Goal: Transaction & Acquisition: Subscribe to service/newsletter

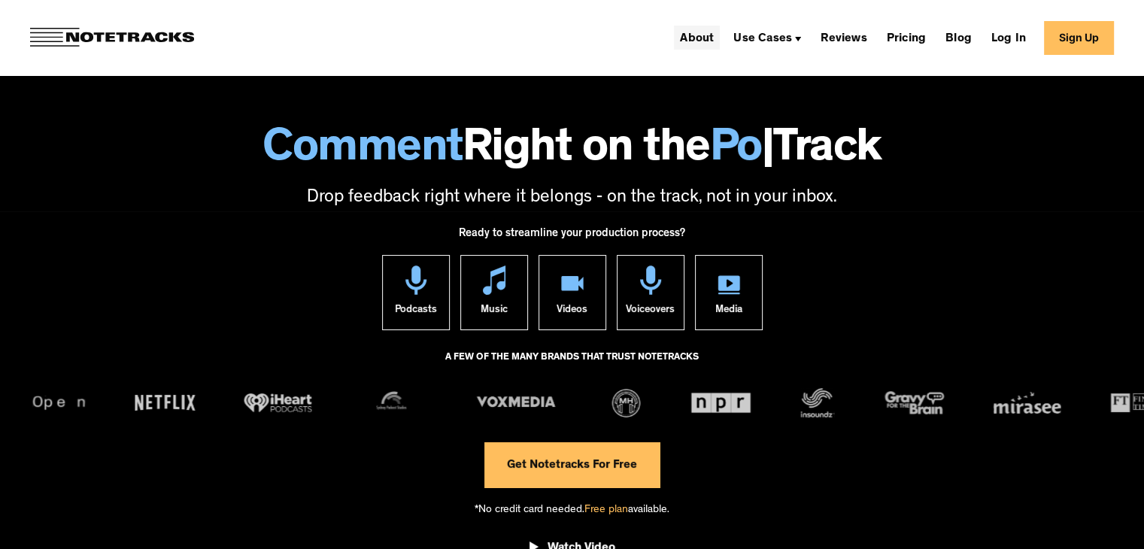
click at [720, 38] on link "About" at bounding box center [697, 38] width 46 height 24
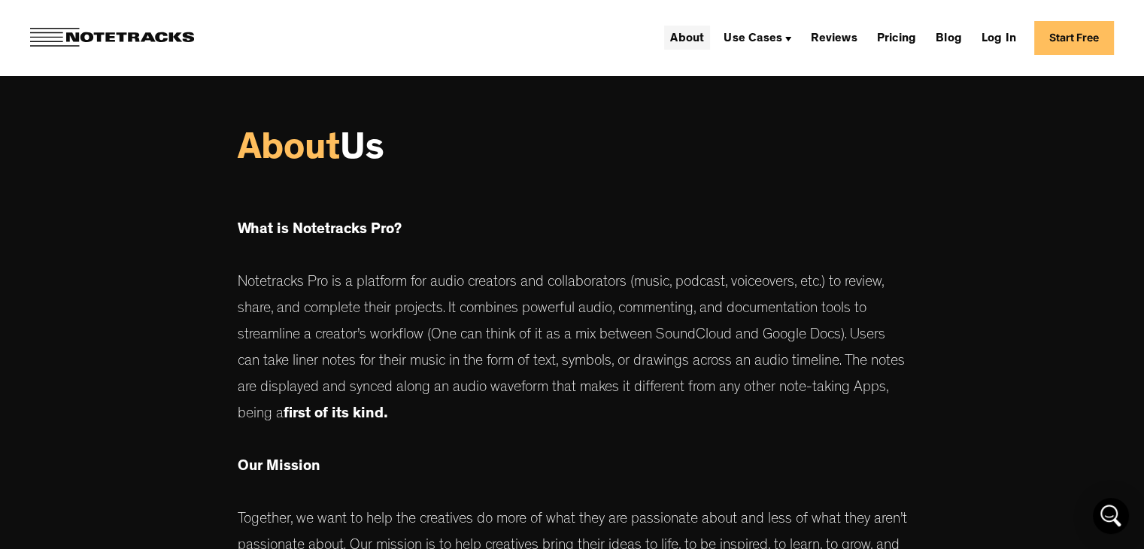
click at [709, 48] on div "About Use Cases Podcasting Music Production Video Education Voiceovers Marketin…" at bounding box center [889, 38] width 450 height 34
click at [709, 43] on link "About" at bounding box center [687, 38] width 46 height 24
click at [1065, 43] on link "Start Free" at bounding box center [1075, 38] width 80 height 34
